Goal: Obtain resource: Obtain resource

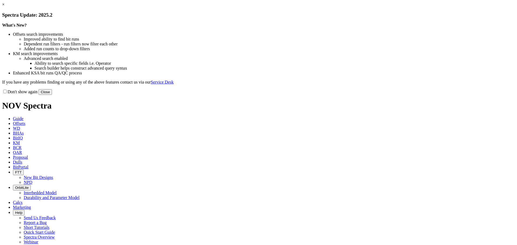
click at [5, 7] on link "×" at bounding box center [3, 4] width 2 height 5
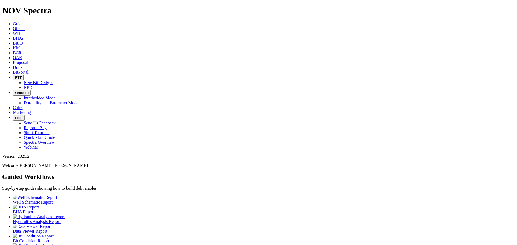
click at [25, 26] on span "Offsets" at bounding box center [19, 28] width 12 height 5
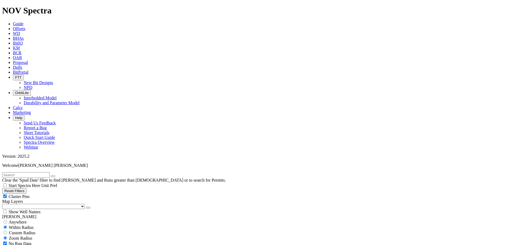
click at [35, 173] on input "text" at bounding box center [26, 176] width 48 height 6
click at [22, 65] on span "Dulls" at bounding box center [17, 67] width 9 height 5
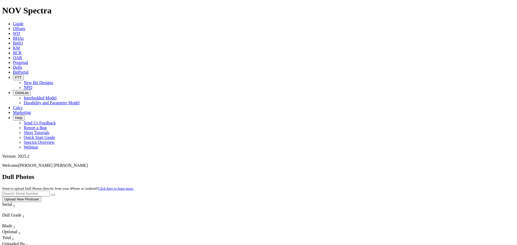
click at [50, 191] on input "text" at bounding box center [26, 194] width 48 height 6
paste input "F318720"
type input "F318720"
click at [55, 194] on button "submit" at bounding box center [53, 195] width 4 height 2
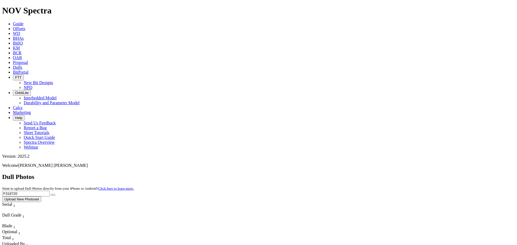
click at [13, 22] on icon at bounding box center [13, 24] width 0 height 5
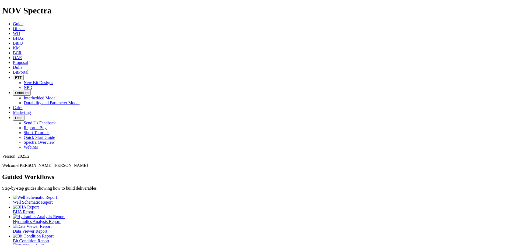
click at [23, 22] on span "Guide" at bounding box center [18, 24] width 10 height 5
click at [25, 26] on span "Offsets" at bounding box center [19, 28] width 12 height 5
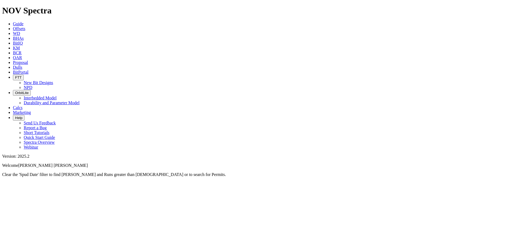
click at [88, 177] on div at bounding box center [258, 177] width 513 height 0
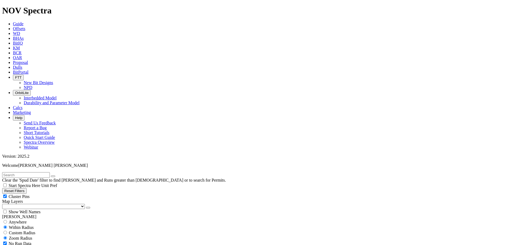
click at [7, 220] on input "radio" at bounding box center [4, 221] width 3 height 3
radio input "true"
radio input "false"
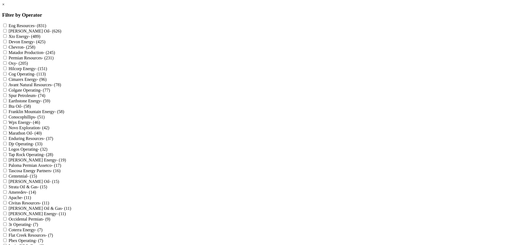
click at [7, 65] on input "Oxy - (205)" at bounding box center [4, 62] width 3 height 3
checkbox input "true"
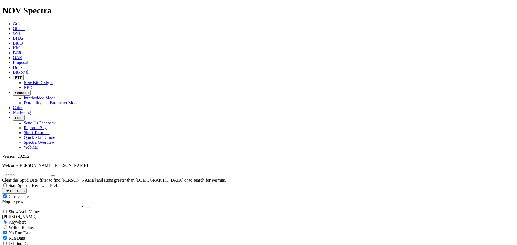
scroll to position [222, 0]
select select "9.875"
checkbox input "false"
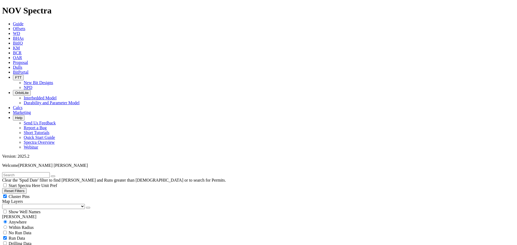
select select "? number:9.875 ?"
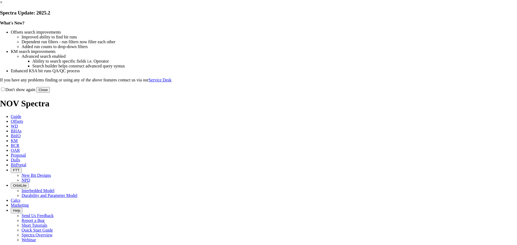
click at [2, 5] on link "×" at bounding box center [1, 2] width 2 height 5
